Goal: Transaction & Acquisition: Purchase product/service

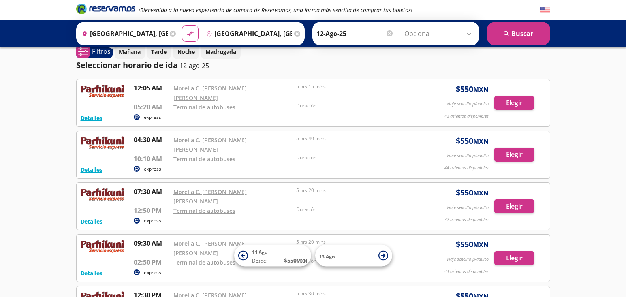
scroll to position [10, 0]
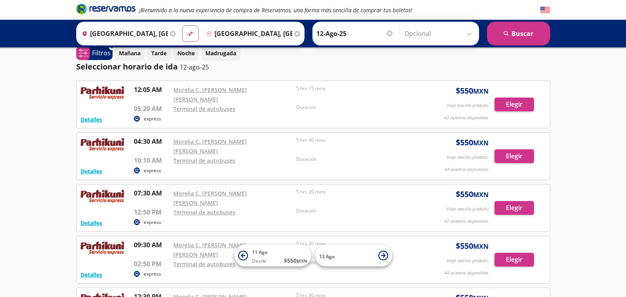
drag, startPoint x: 628, startPoint y: 58, endPoint x: 36, endPoint y: 142, distance: 598.3
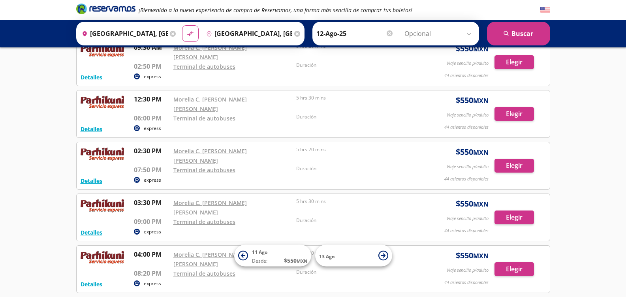
scroll to position [208, 0]
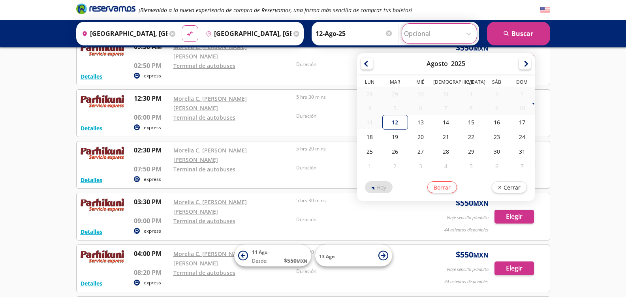
click at [465, 34] on input "Opcional" at bounding box center [439, 34] width 71 height 20
click at [467, 35] on input "Opcional" at bounding box center [439, 34] width 71 height 20
click at [573, 96] on div "¡Bienvenido a la nueva experiencia de compra de Reservamos, una forma más senci…" at bounding box center [313, 125] width 626 height 667
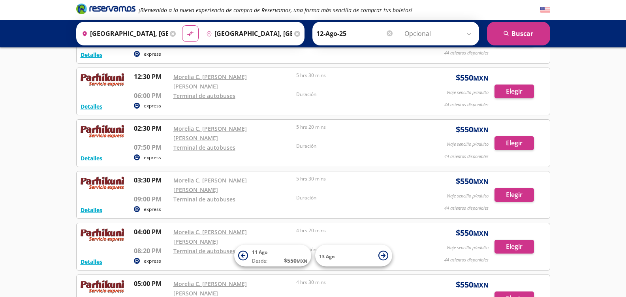
scroll to position [229, 0]
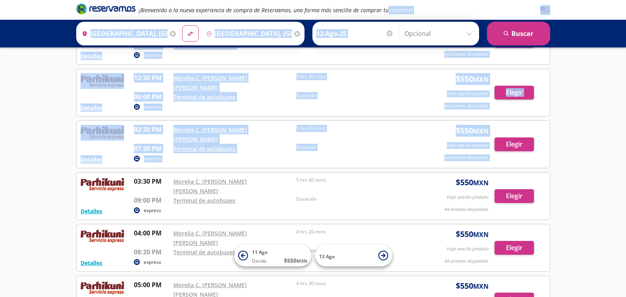
drag, startPoint x: 384, startPoint y: 2, endPoint x: 527, endPoint y: 123, distance: 186.8
click at [527, 123] on div "¡Bienvenido a la nueva experiencia de compra de Reservamos, una forma más senci…" at bounding box center [313, 130] width 626 height 719
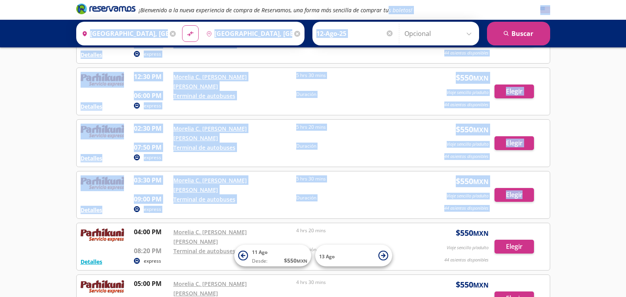
scroll to position [226, 0]
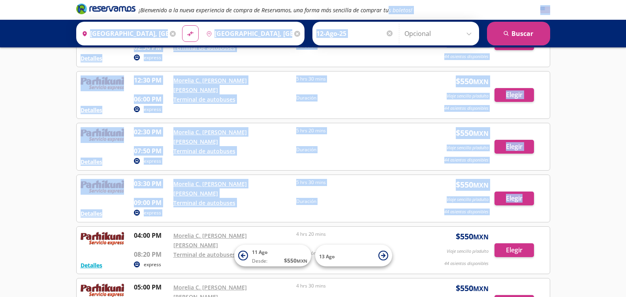
click at [587, 149] on div "¡Bienvenido a la nueva experiencia de compra de Reservamos, una forma más senci…" at bounding box center [313, 133] width 626 height 719
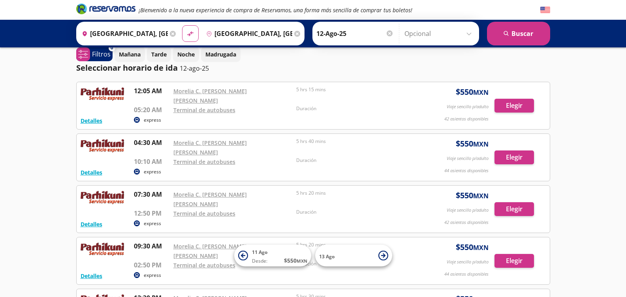
scroll to position [8, 0]
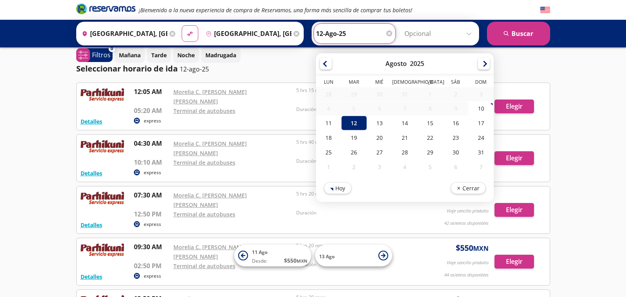
click at [357, 36] on input "12-Ago-25" at bounding box center [354, 34] width 77 height 20
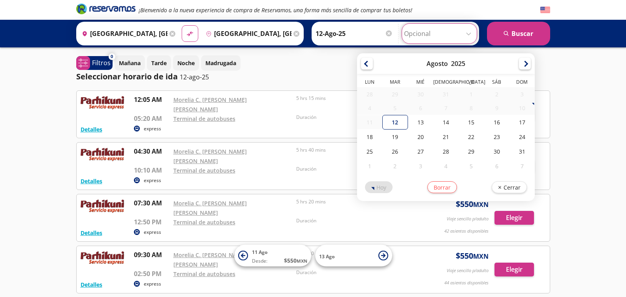
click at [469, 35] on input "Opcional" at bounding box center [439, 34] width 71 height 20
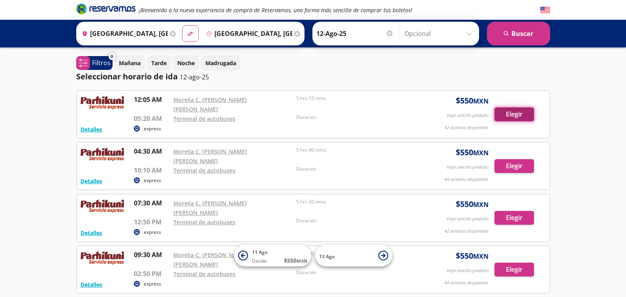
click at [504, 110] on button "Elegir" at bounding box center [513, 114] width 39 height 14
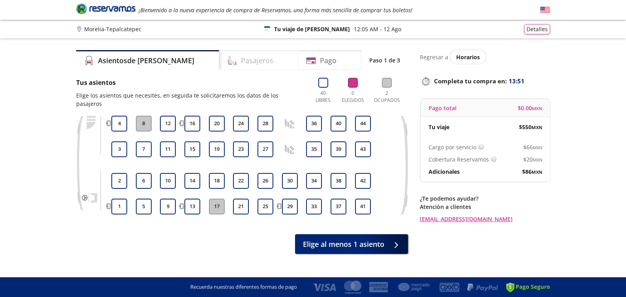
click at [241, 56] on h4 "Pasajeros" at bounding box center [257, 60] width 32 height 11
click at [195, 116] on button "16" at bounding box center [192, 124] width 16 height 16
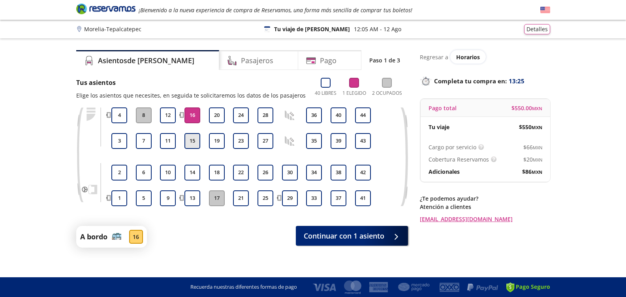
click at [192, 140] on button "15" at bounding box center [192, 141] width 16 height 16
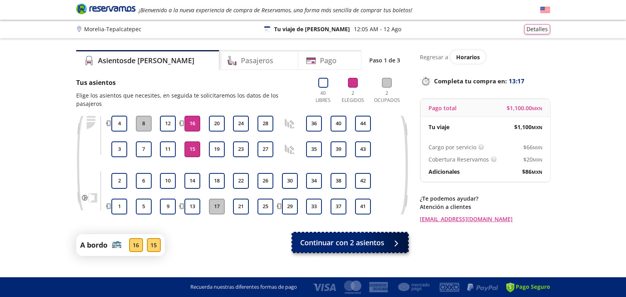
click at [351, 237] on span "Continuar con 2 asientos" at bounding box center [342, 242] width 84 height 11
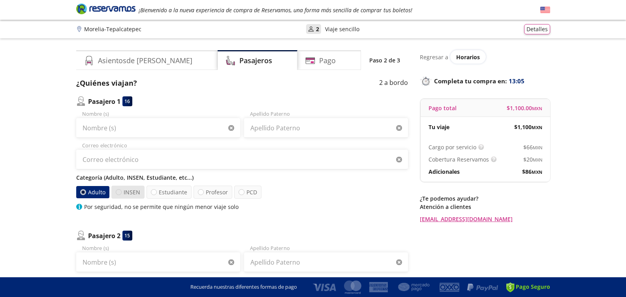
click at [118, 192] on div at bounding box center [119, 192] width 6 height 6
click at [118, 192] on input "INSEN" at bounding box center [118, 191] width 5 height 5
radio input "true"
radio input "false"
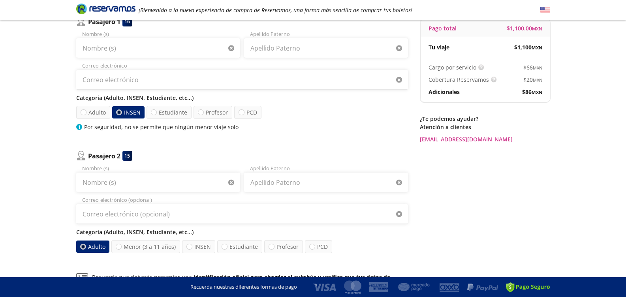
scroll to position [81, 0]
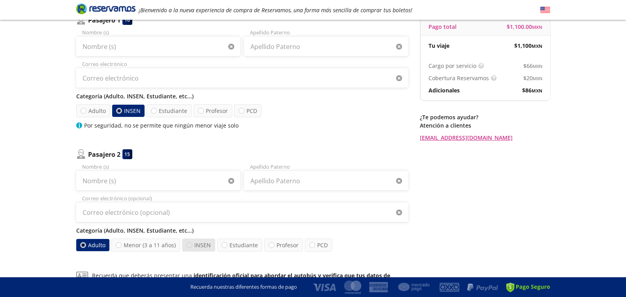
click at [190, 245] on div at bounding box center [189, 245] width 6 height 6
click at [190, 245] on input "INSEN" at bounding box center [189, 244] width 5 height 5
radio input "true"
radio input "false"
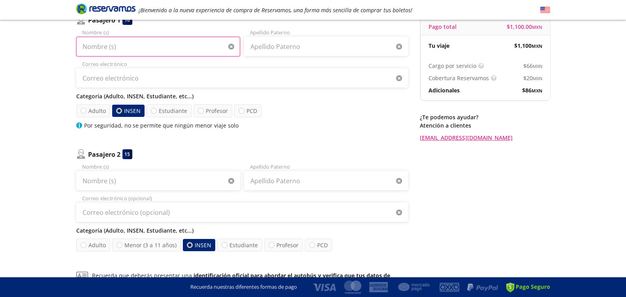
click at [164, 49] on input "Nombre (s)" at bounding box center [158, 47] width 164 height 20
type input "[PERSON_NAME]"
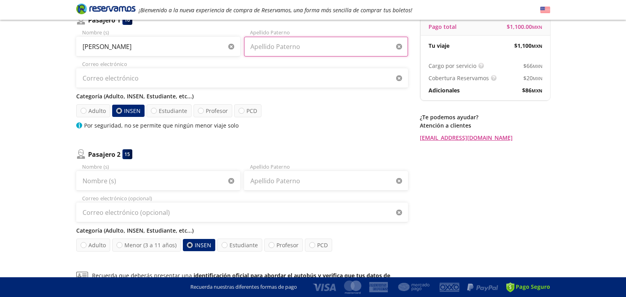
click at [255, 45] on input "Apellido Paterno" at bounding box center [326, 47] width 164 height 20
type input "[PERSON_NAME]"
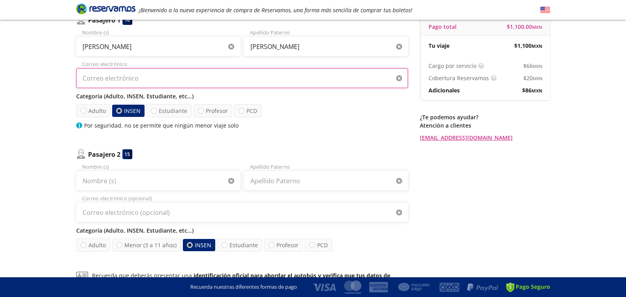
click at [187, 82] on input "Correo electrónico" at bounding box center [242, 78] width 332 height 20
type input "[EMAIL_ADDRESS][DOMAIN_NAME]"
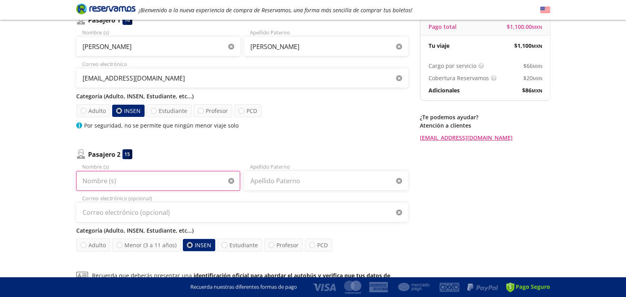
click at [118, 186] on input "Nombre (s)" at bounding box center [158, 181] width 164 height 20
type input "m"
type input "MA DEL [PERSON_NAME]"
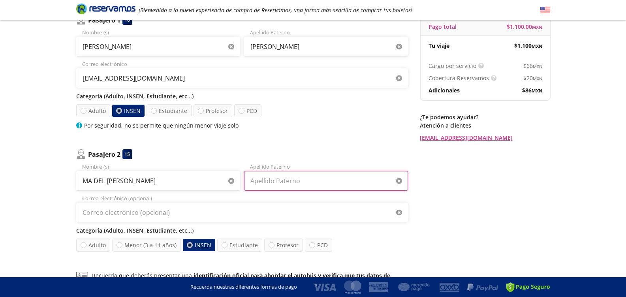
click at [269, 182] on input "Apellido Paterno" at bounding box center [326, 181] width 164 height 20
type input "[PERSON_NAME]"
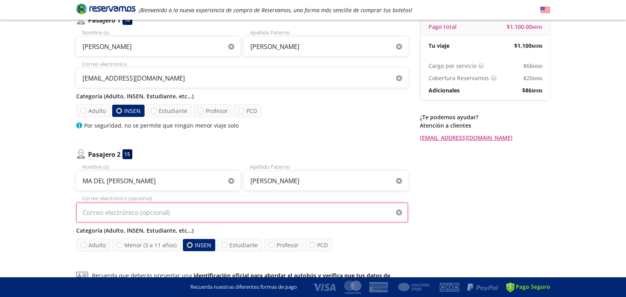
click at [133, 213] on input "Correo electrónico (opcional)" at bounding box center [242, 212] width 332 height 20
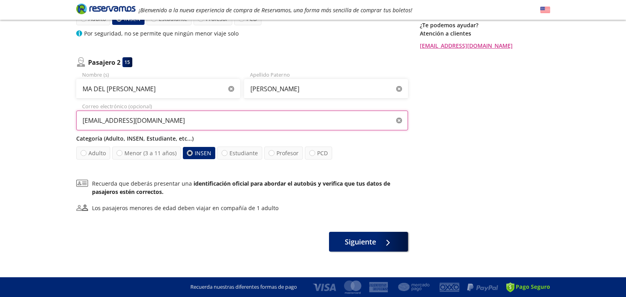
scroll to position [174, 0]
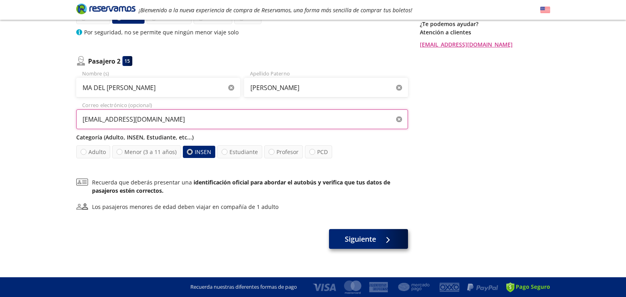
type input "[EMAIL_ADDRESS][DOMAIN_NAME]"
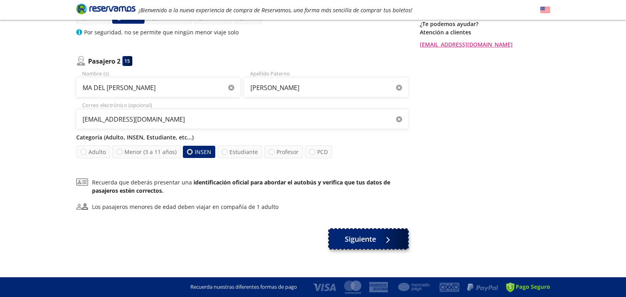
click at [369, 236] on span "Siguiente" at bounding box center [360, 239] width 31 height 11
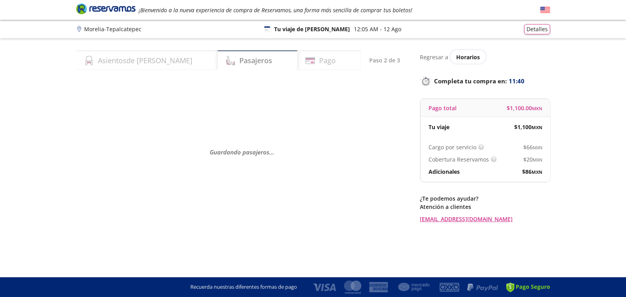
scroll to position [0, 0]
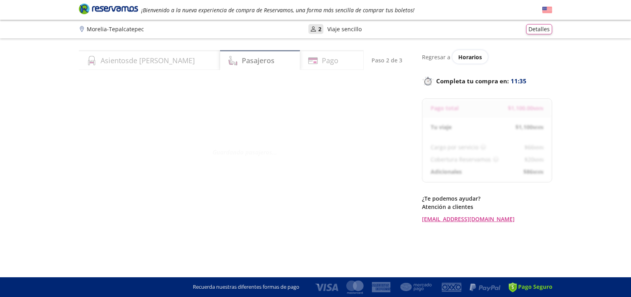
select select "MX"
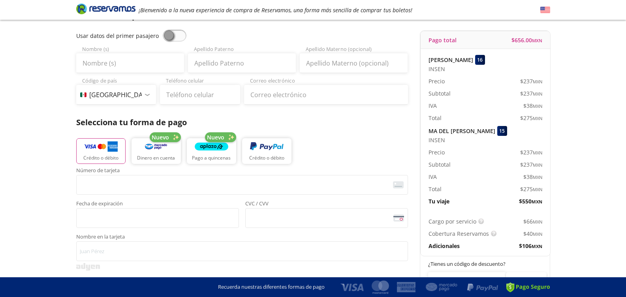
scroll to position [67, 0]
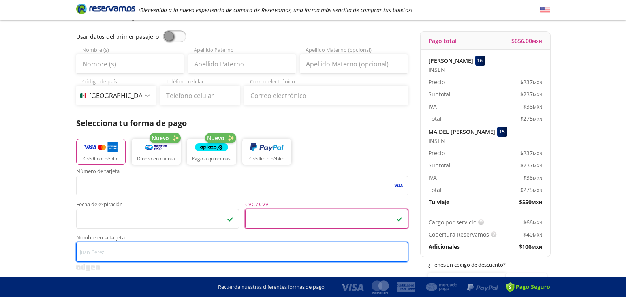
click at [157, 250] on input "Nombre en la tarjeta" at bounding box center [242, 252] width 332 height 20
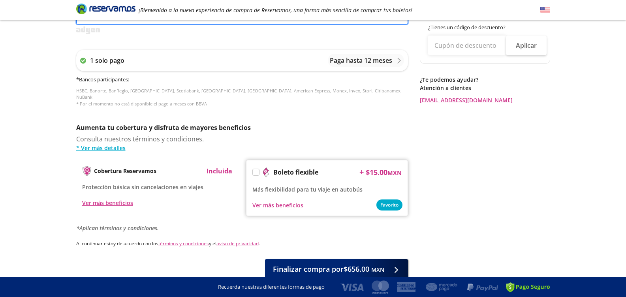
scroll to position [335, 0]
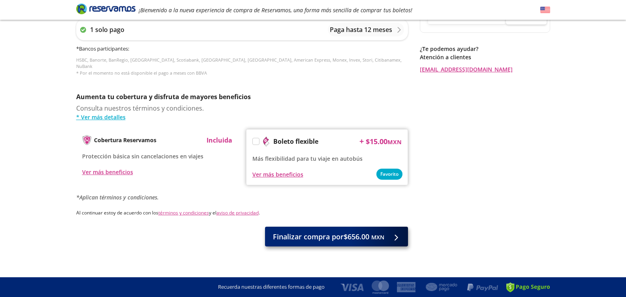
type input "BANCOMER"
click at [359, 231] on span "Finalizar compra por $656.00 MXN" at bounding box center [328, 236] width 111 height 11
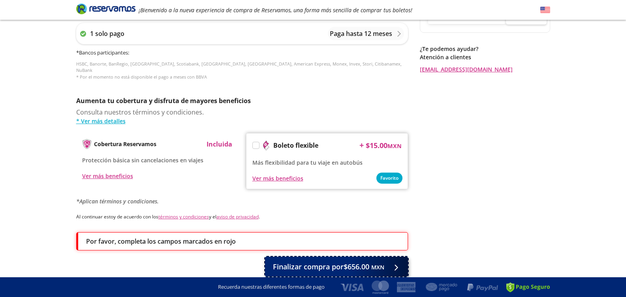
scroll to position [365, 0]
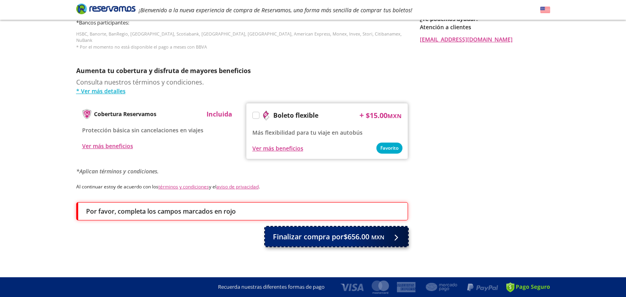
click at [323, 231] on span "Finalizar compra por $656.00 MXN" at bounding box center [328, 236] width 111 height 11
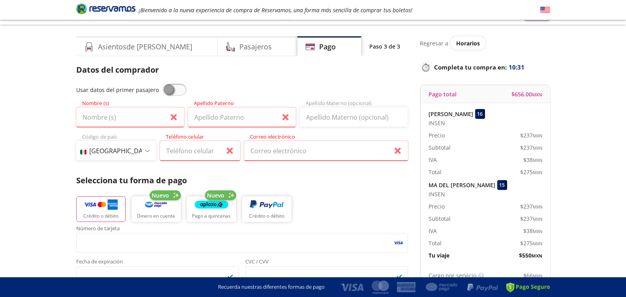
scroll to position [13, 0]
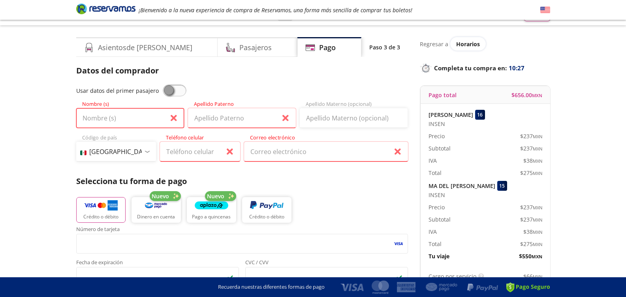
click at [107, 118] on input "Nombre (s)" at bounding box center [130, 118] width 108 height 20
type input "MA DEL [PERSON_NAME]"
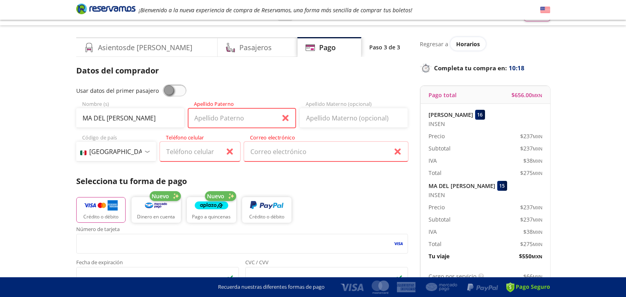
click at [201, 118] on input "Apellido Paterno" at bounding box center [242, 118] width 108 height 20
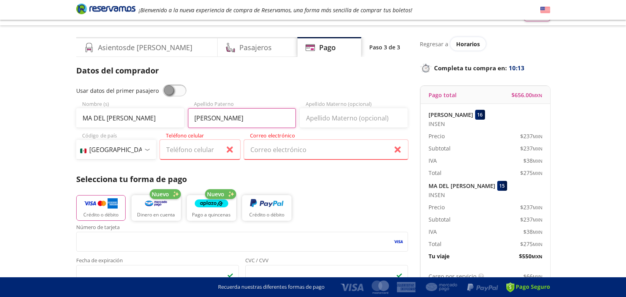
type input "[PERSON_NAME]"
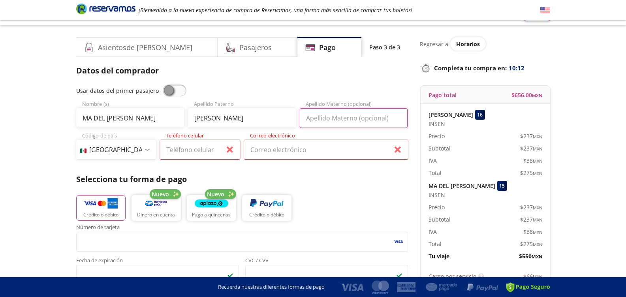
click at [335, 120] on input "Apellido Materno (opcional)" at bounding box center [354, 118] width 108 height 20
type input "CORONADO"
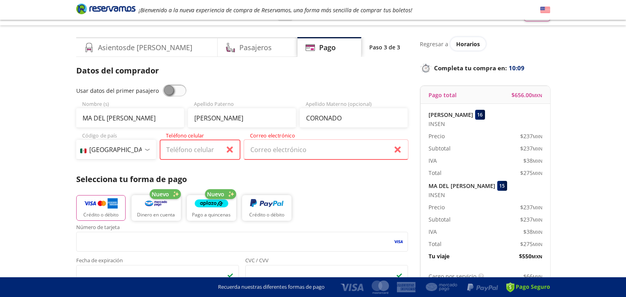
click at [201, 150] on input "Teléfono celular" at bounding box center [200, 150] width 80 height 20
type input "[PHONE_NUMBER]"
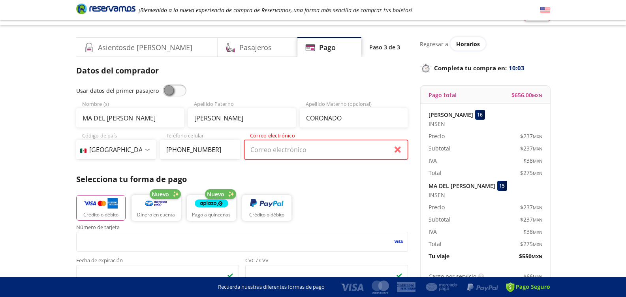
click at [260, 143] on input "Correo electrónico" at bounding box center [326, 150] width 164 height 20
type input "[EMAIL_ADDRESS][DOMAIN_NAME]"
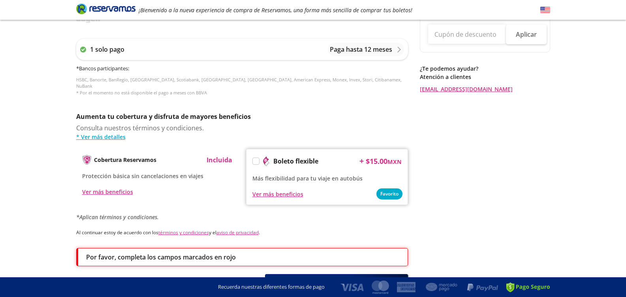
scroll to position [361, 0]
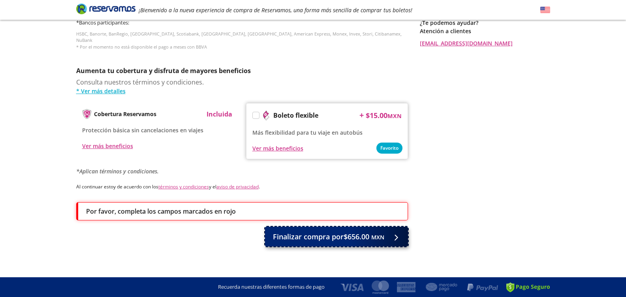
click at [348, 231] on span "Finalizar compra por $656.00 MXN" at bounding box center [328, 236] width 111 height 11
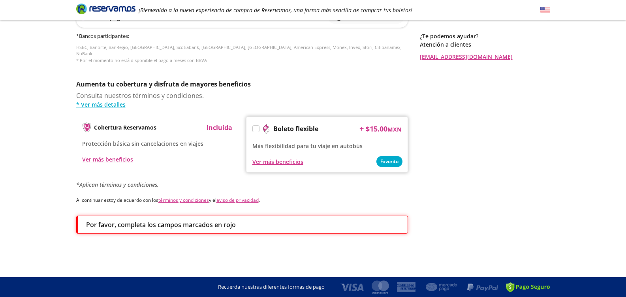
scroll to position [0, 0]
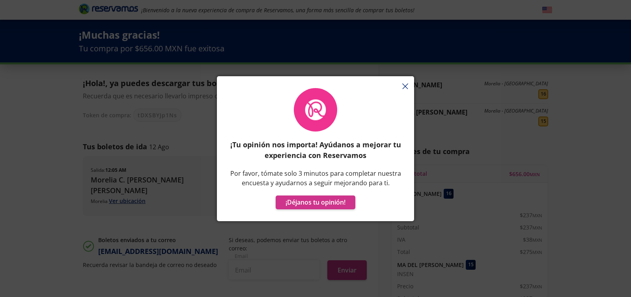
click at [405, 83] on icon "button" at bounding box center [406, 86] width 6 height 6
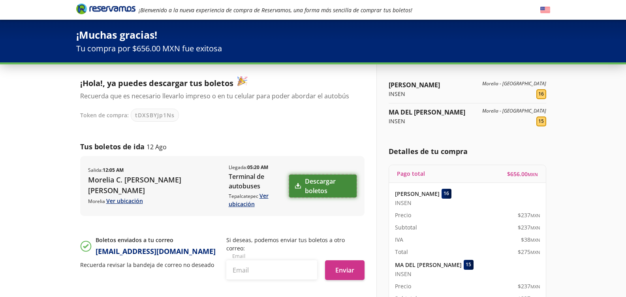
click at [307, 182] on link "Descargar boletos" at bounding box center [322, 185] width 67 height 23
